Goal: Information Seeking & Learning: Find specific fact

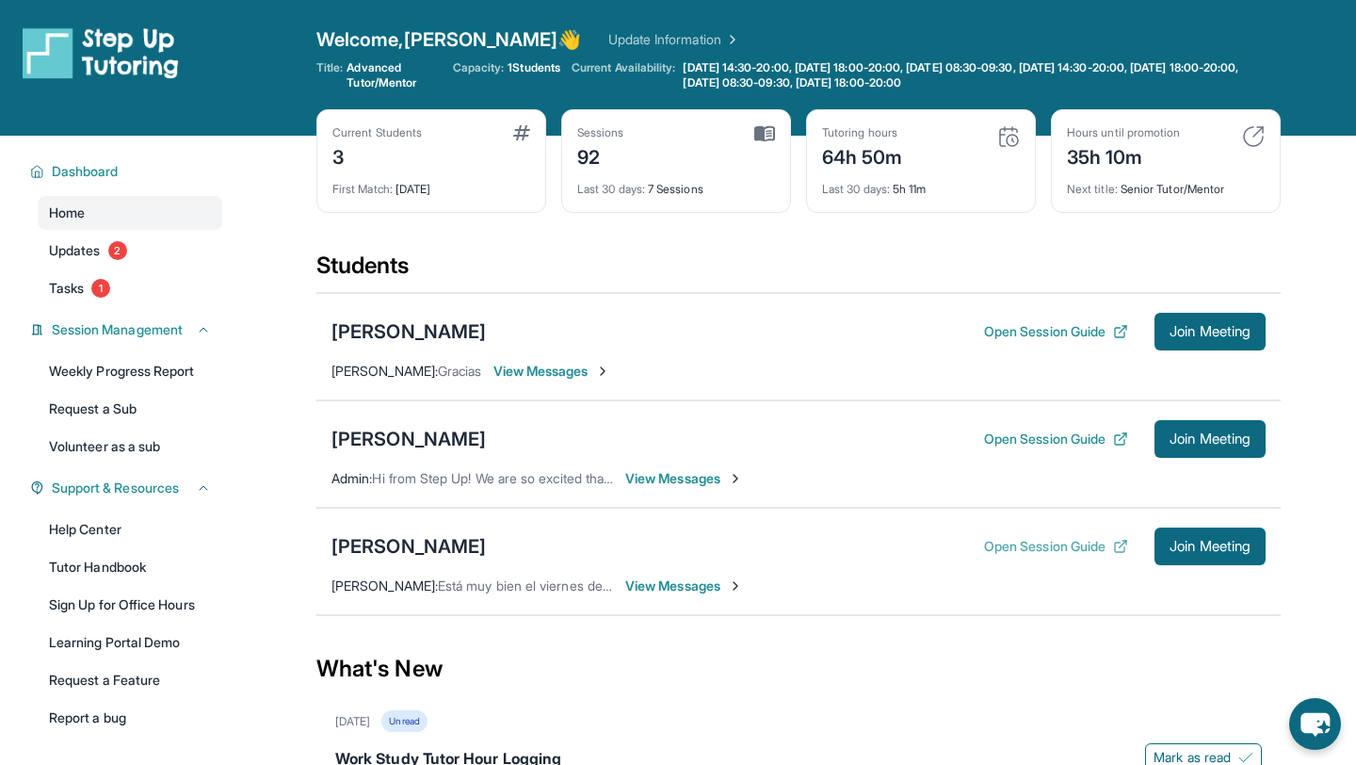
click at [1030, 541] on button "Open Session Guide" at bounding box center [1056, 546] width 144 height 19
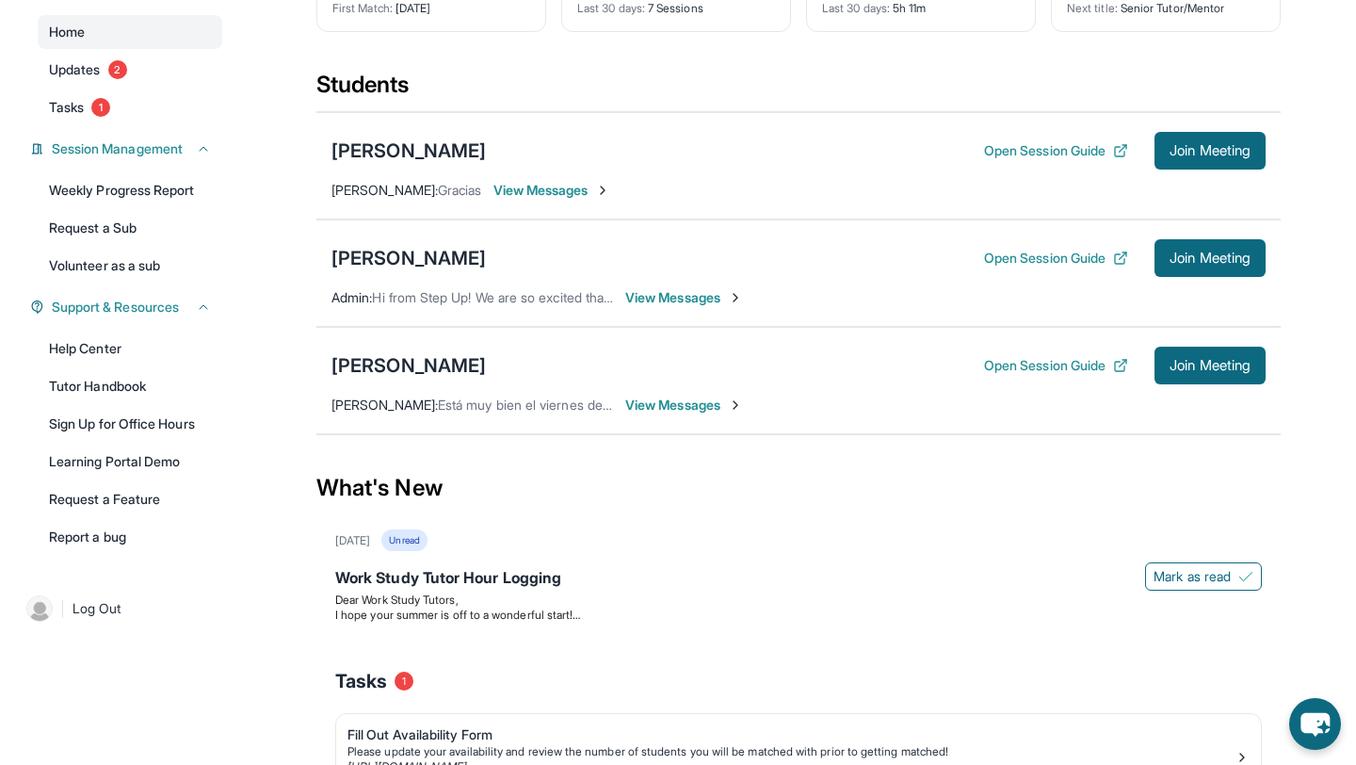
scroll to position [191, 0]
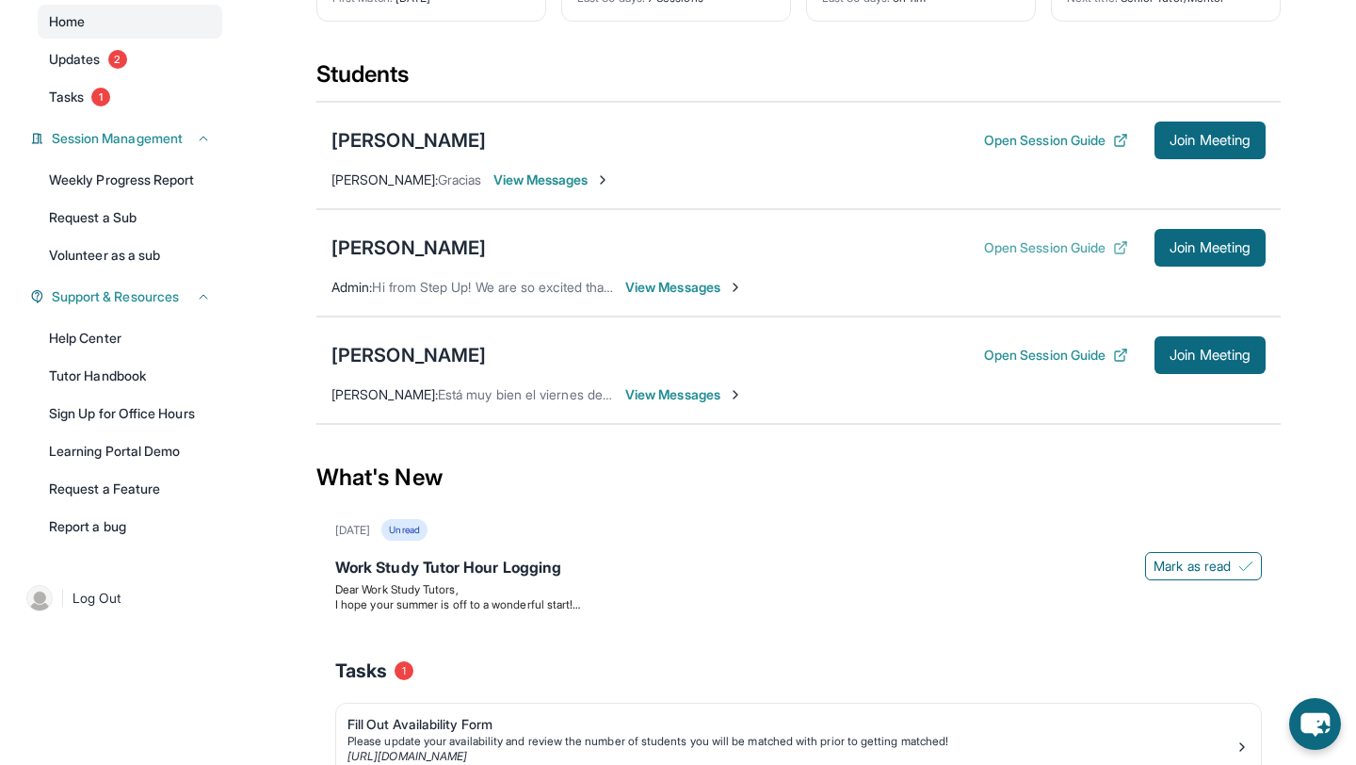
click at [1071, 248] on button "Open Session Guide" at bounding box center [1056, 247] width 144 height 19
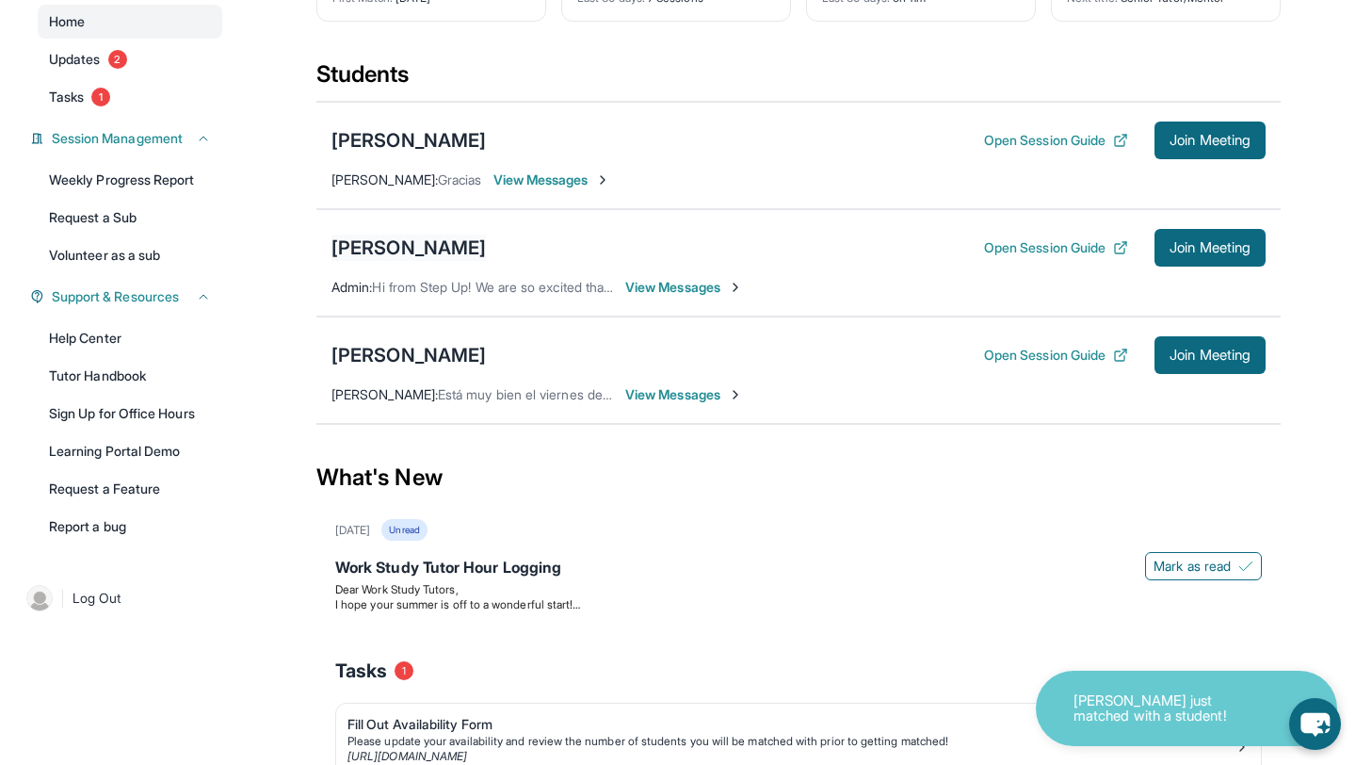
click at [486, 245] on div "[PERSON_NAME]" at bounding box center [409, 248] width 154 height 26
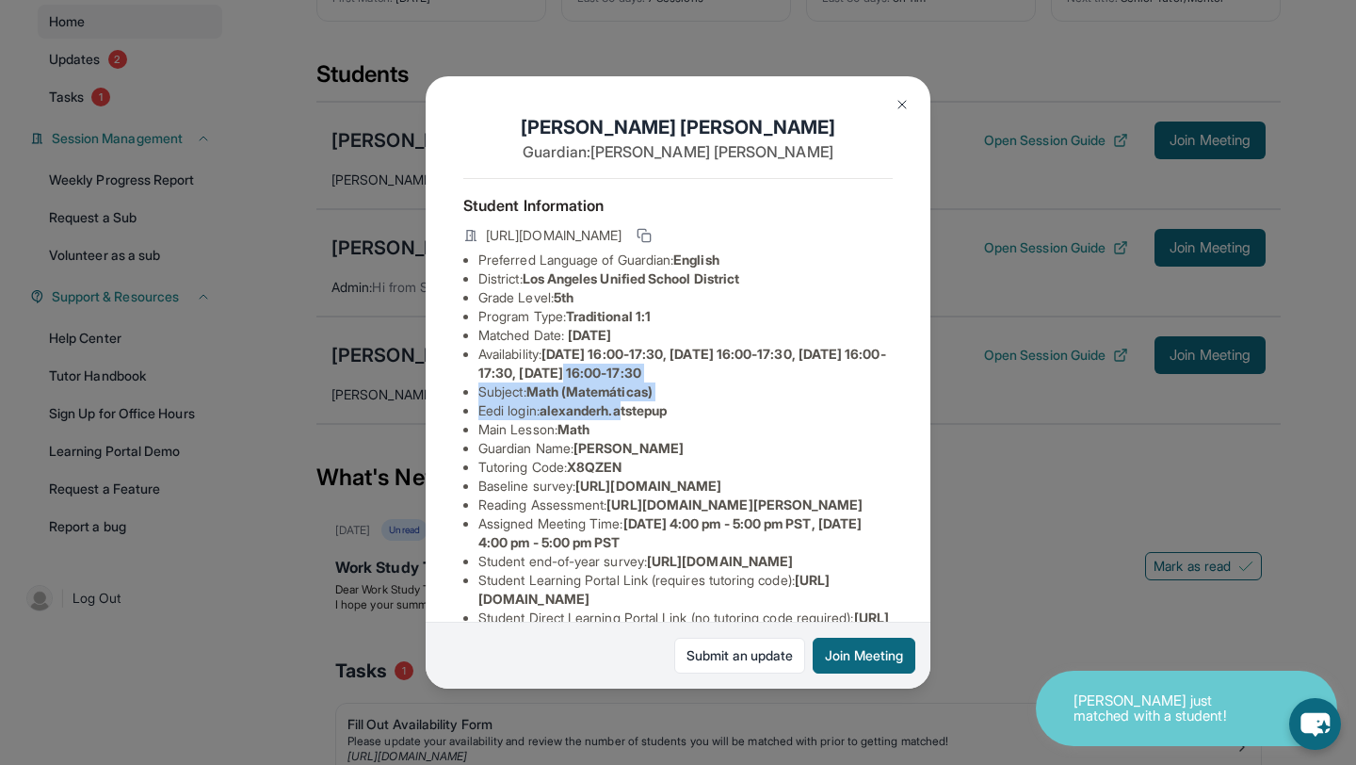
drag, startPoint x: 656, startPoint y: 367, endPoint x: 629, endPoint y: 421, distance: 60.2
click at [630, 420] on ul "Preferred Language of Guardian: English District: [GEOGRAPHIC_DATA] Unified Sch…" at bounding box center [677, 458] width 429 height 414
click at [629, 421] on li "Main Lesson : Math" at bounding box center [685, 429] width 414 height 19
drag, startPoint x: 546, startPoint y: 403, endPoint x: 726, endPoint y: 404, distance: 179.9
click at [727, 405] on li "Eedi login : [PERSON_NAME].atstepup" at bounding box center [685, 410] width 414 height 19
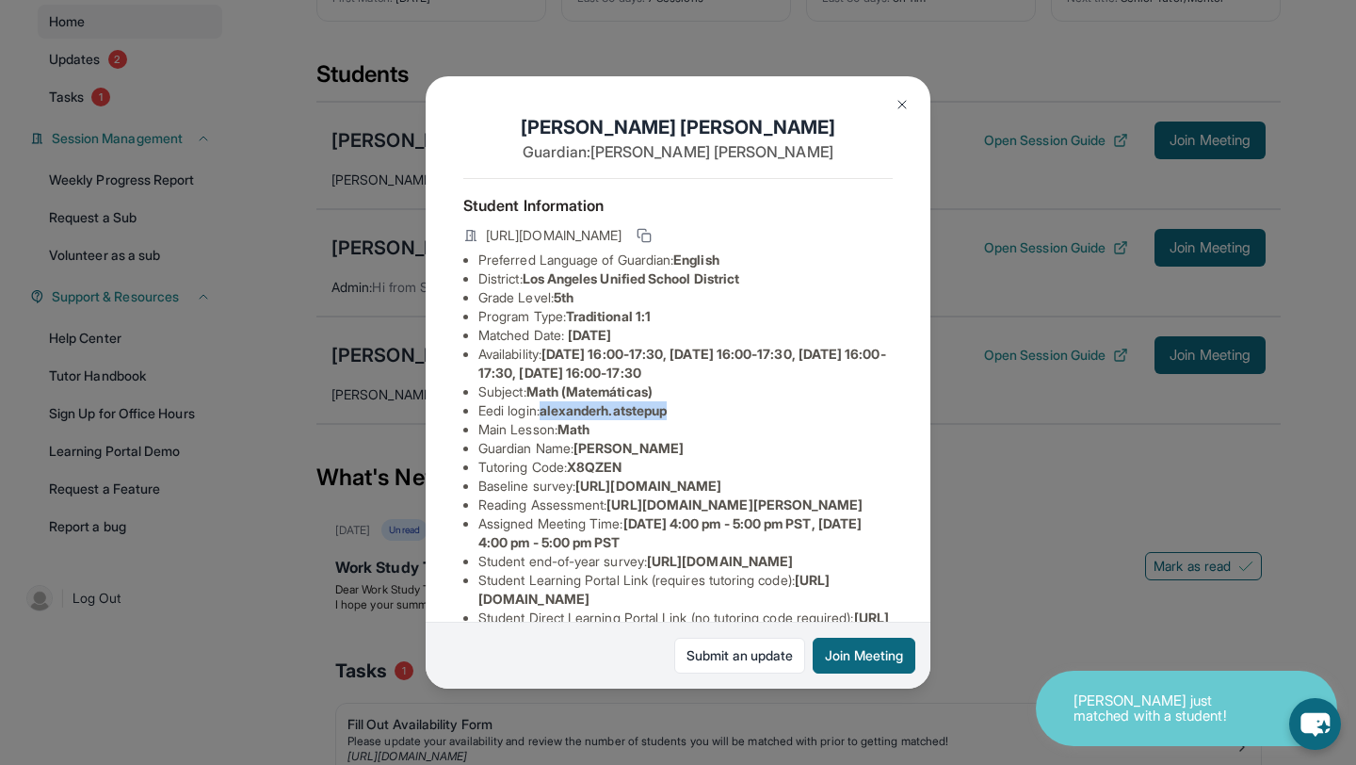
copy span "alexanderh.atstepup"
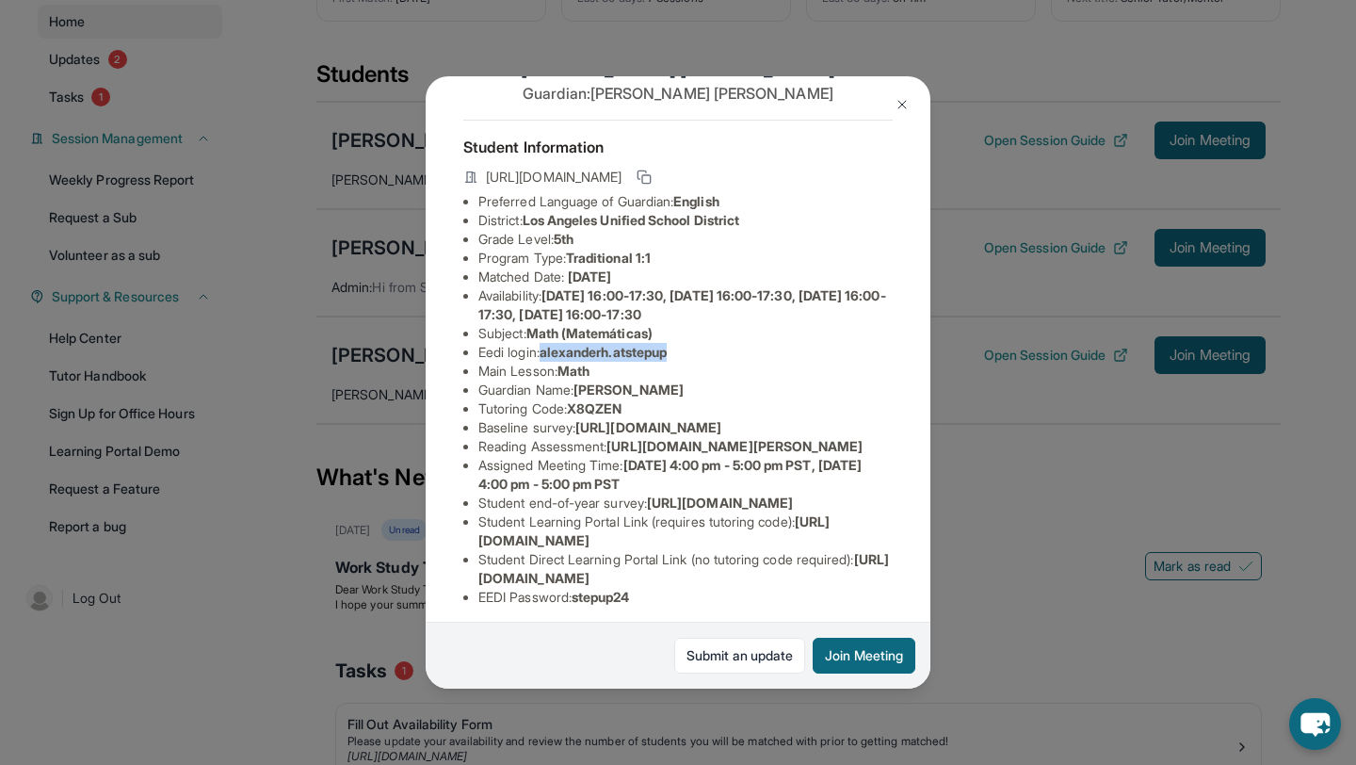
scroll to position [74, 0]
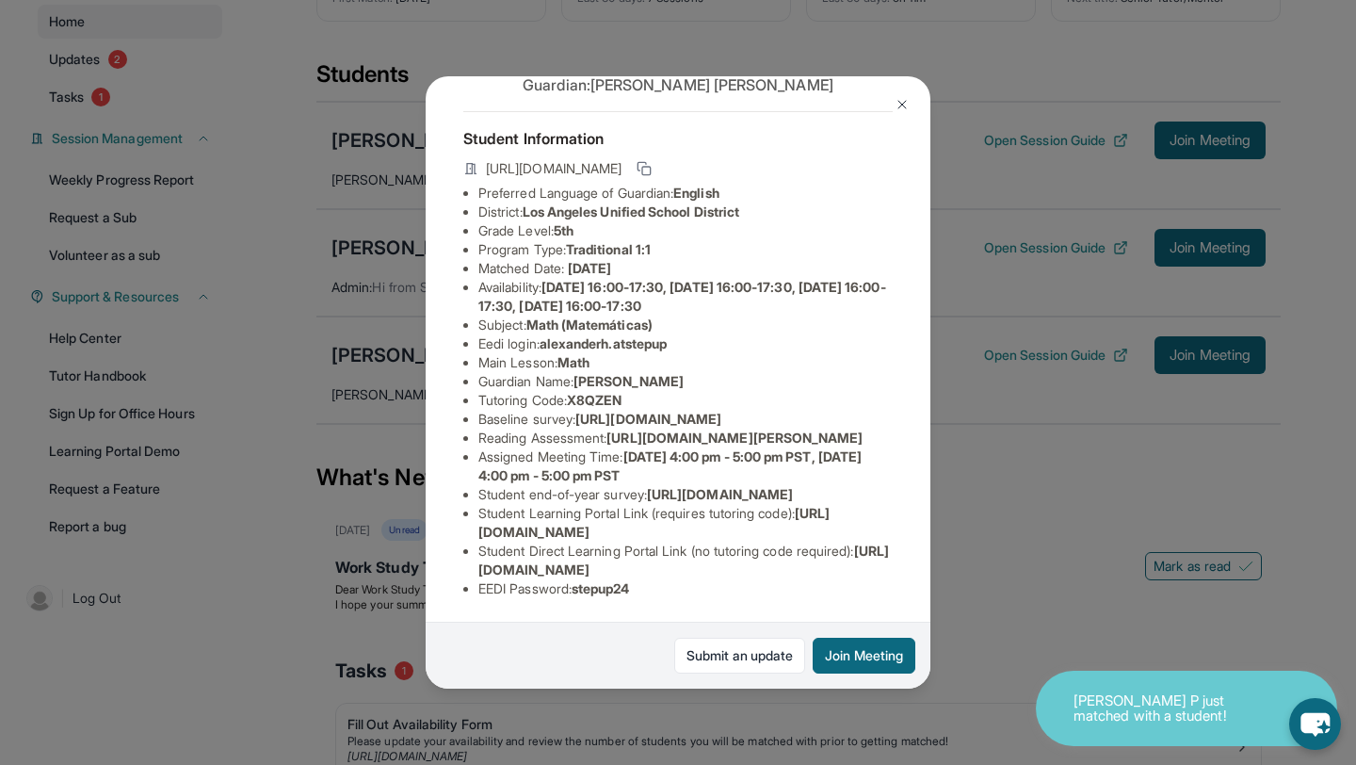
click at [600, 353] on li "Main Lesson : Math" at bounding box center [685, 362] width 414 height 19
click at [592, 392] on span "X8QZEN" at bounding box center [594, 400] width 55 height 16
copy span "X8QZEN"
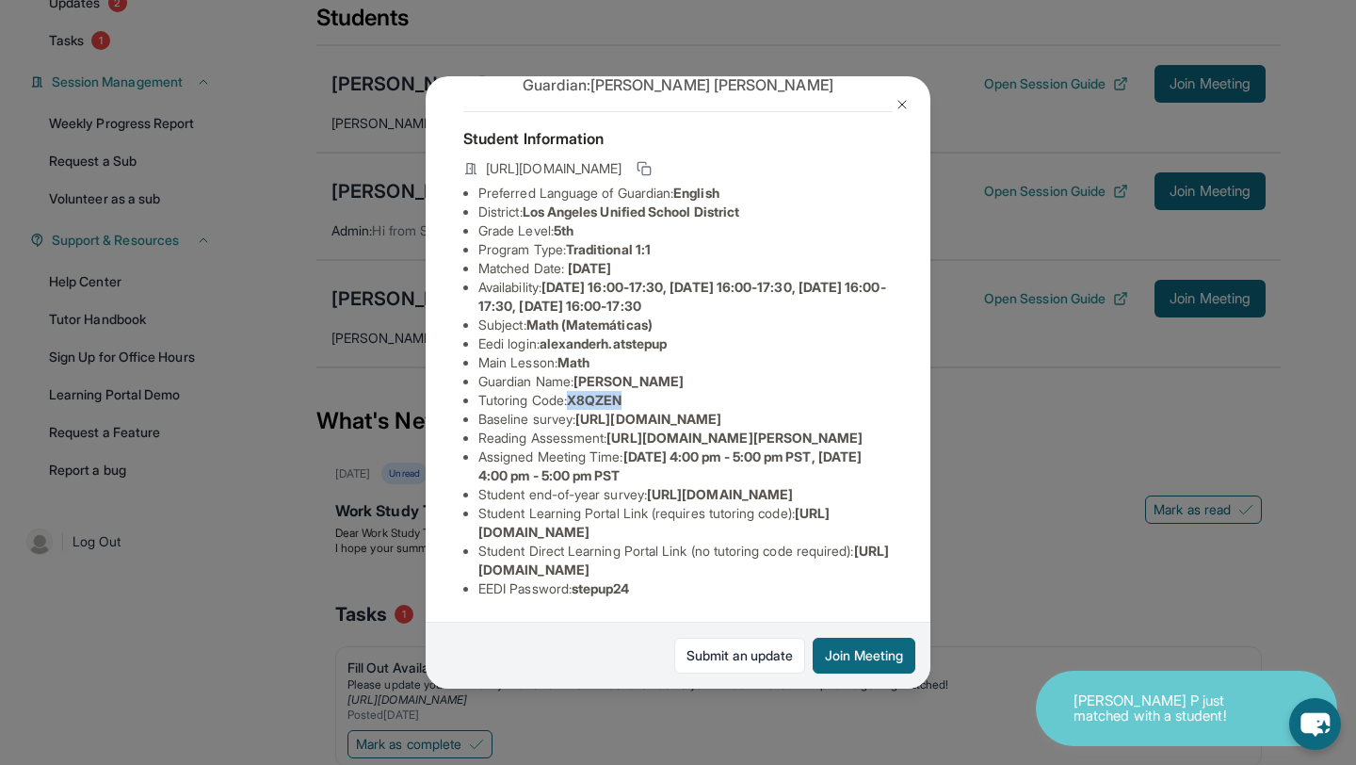
scroll to position [340, 0]
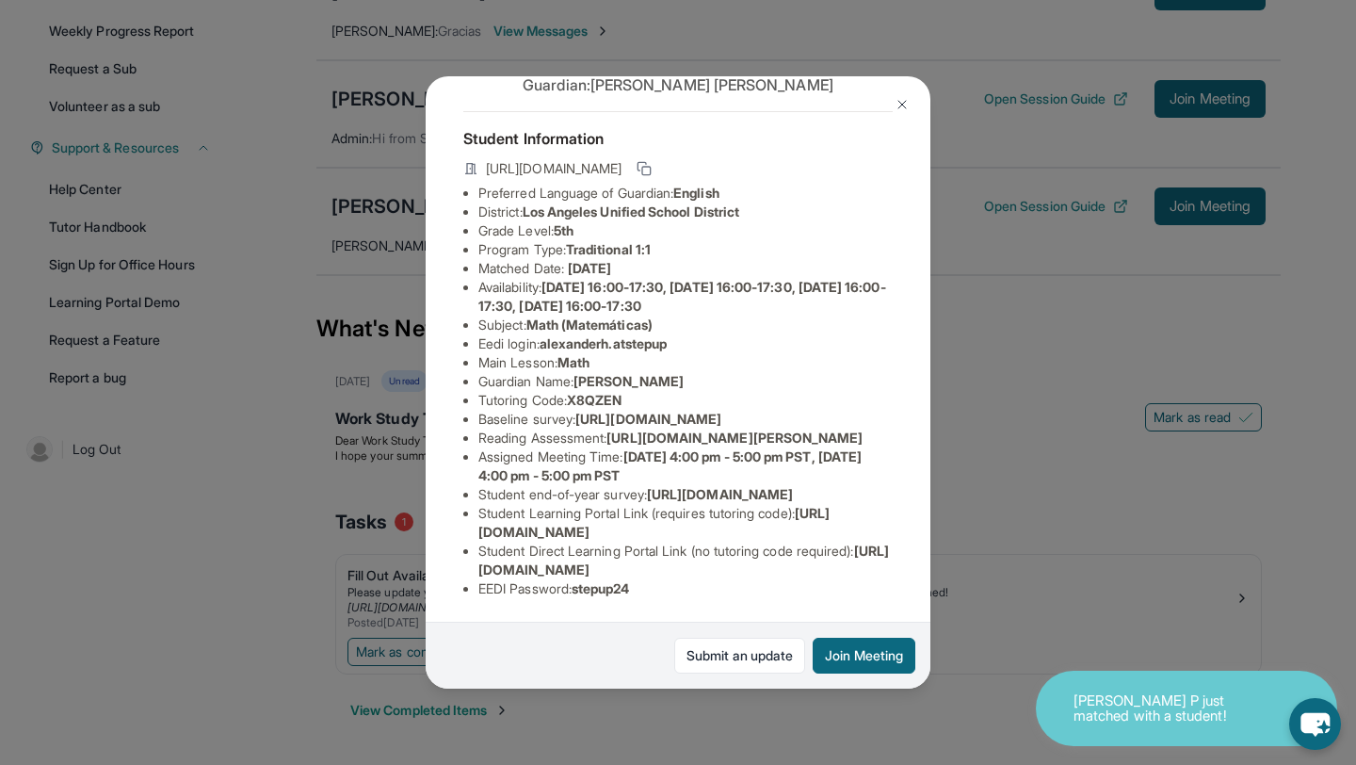
click at [598, 585] on span "stepup24" at bounding box center [601, 588] width 58 height 16
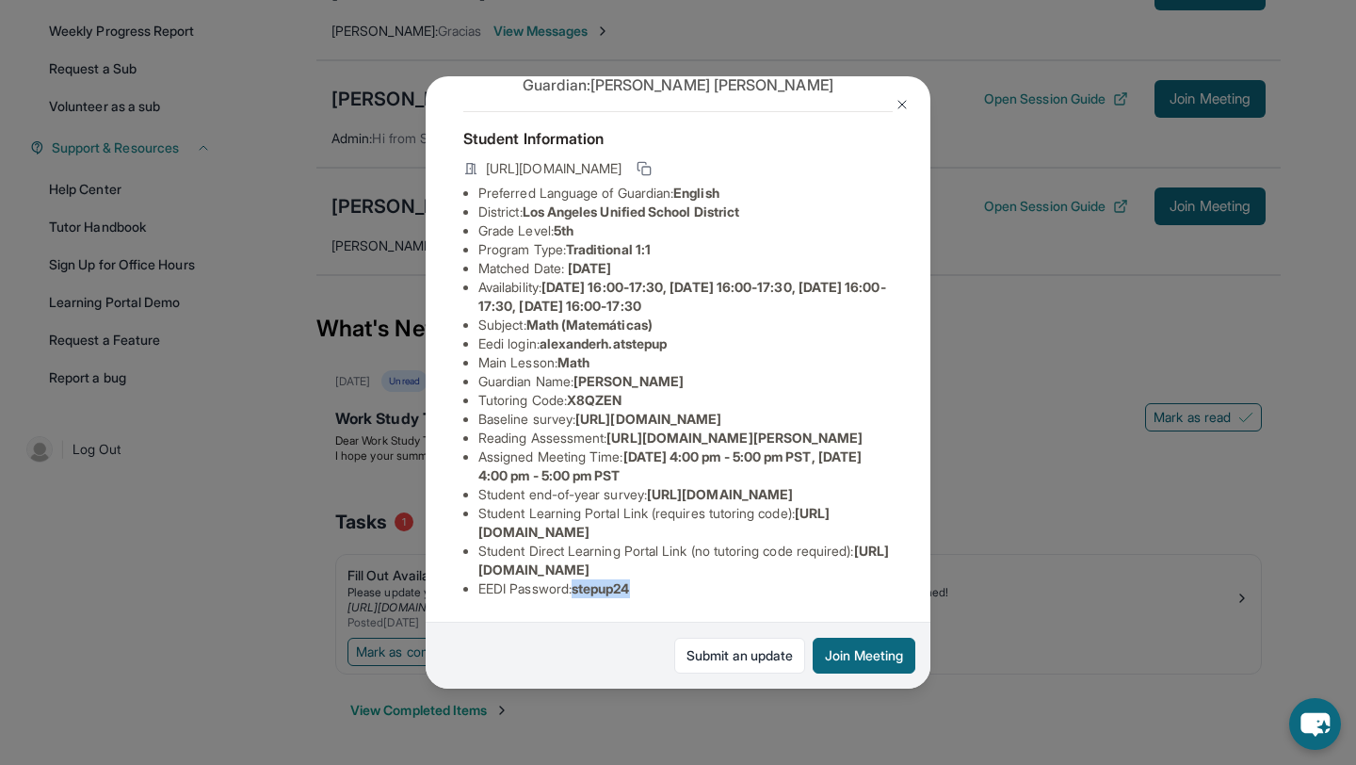
copy span "stepup24"
click at [905, 95] on button at bounding box center [902, 105] width 38 height 38
